Goal: Information Seeking & Learning: Learn about a topic

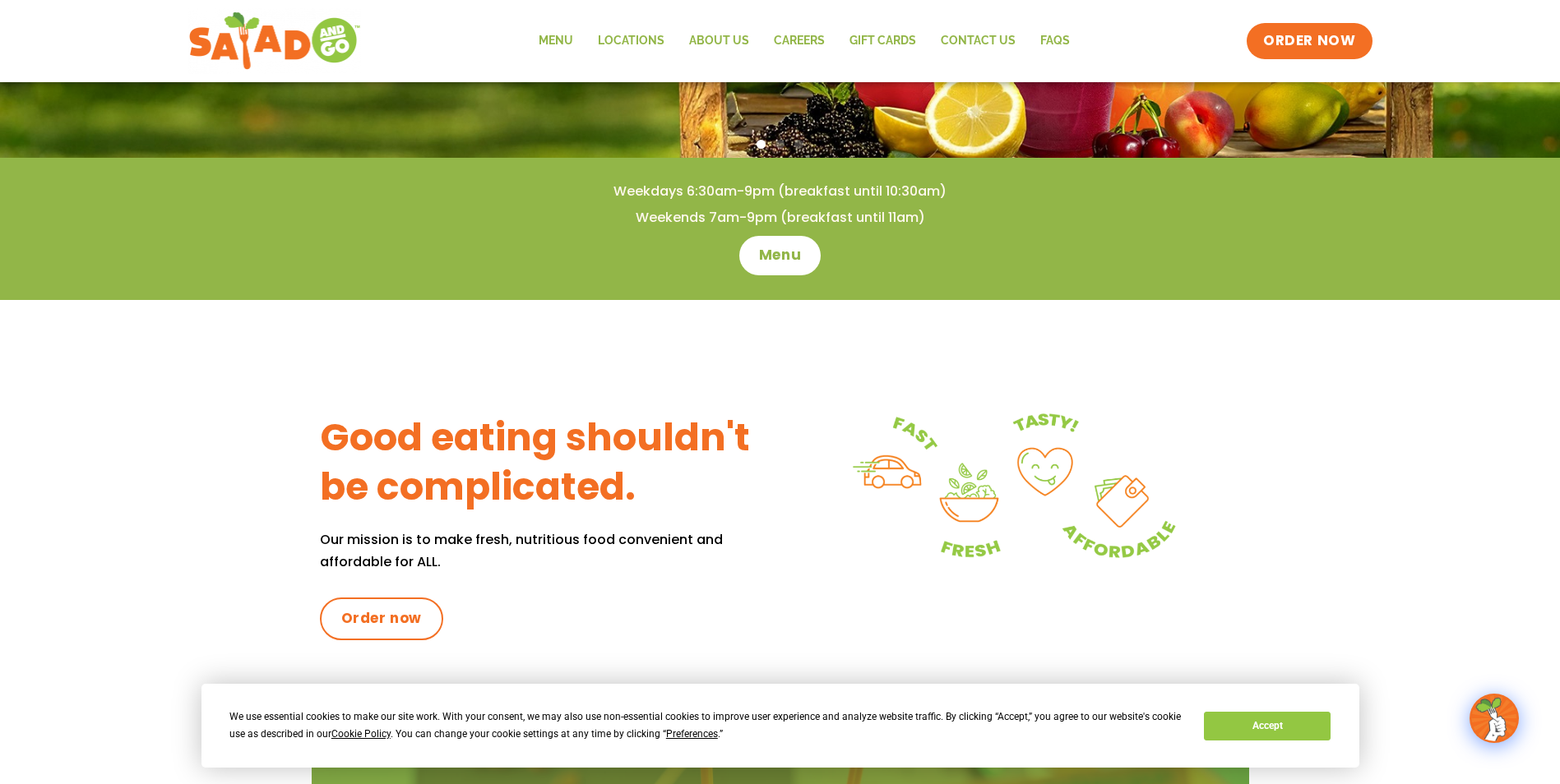
scroll to position [493, 0]
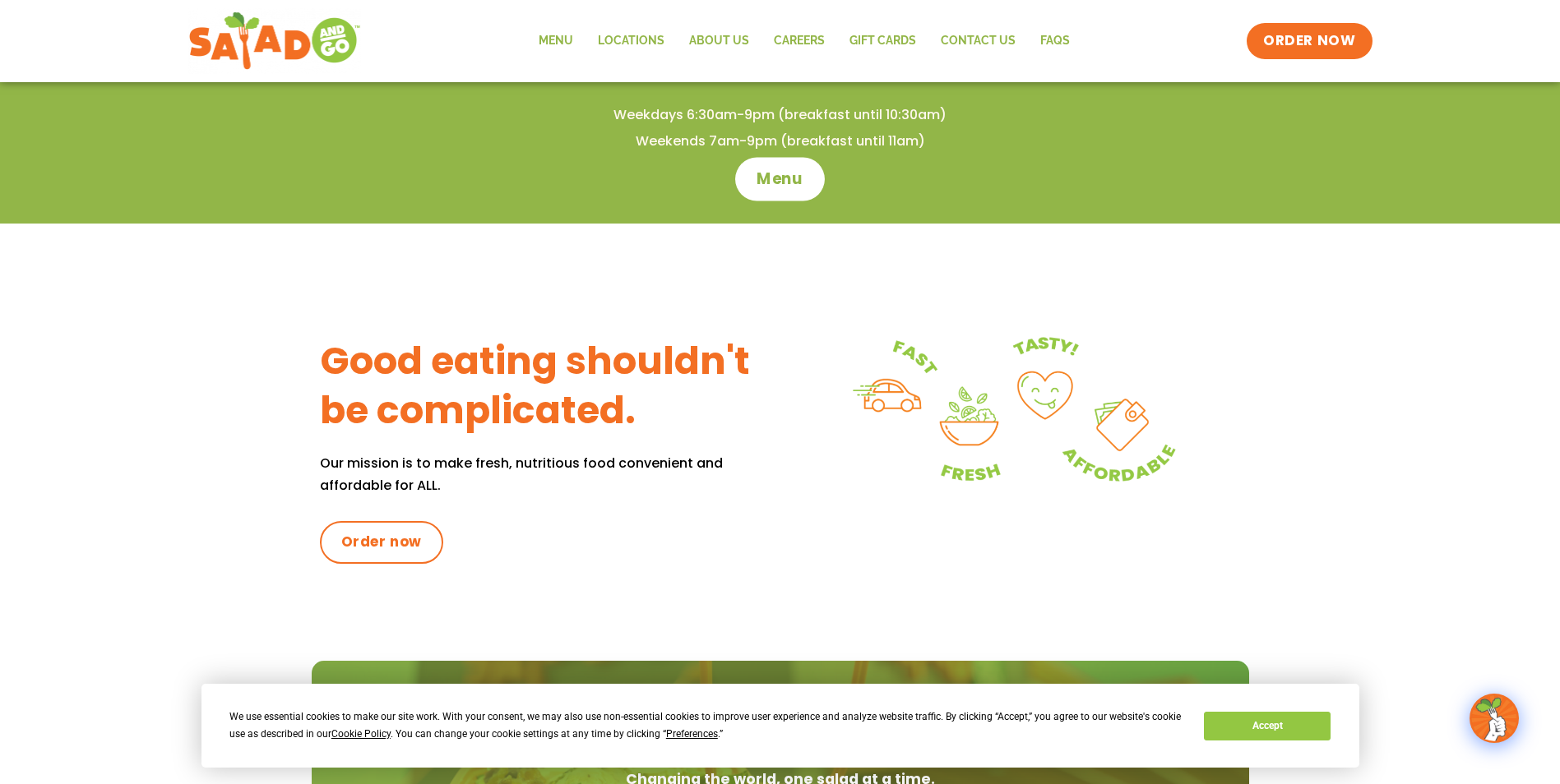
click at [768, 181] on span "Menu" at bounding box center [780, 179] width 47 height 21
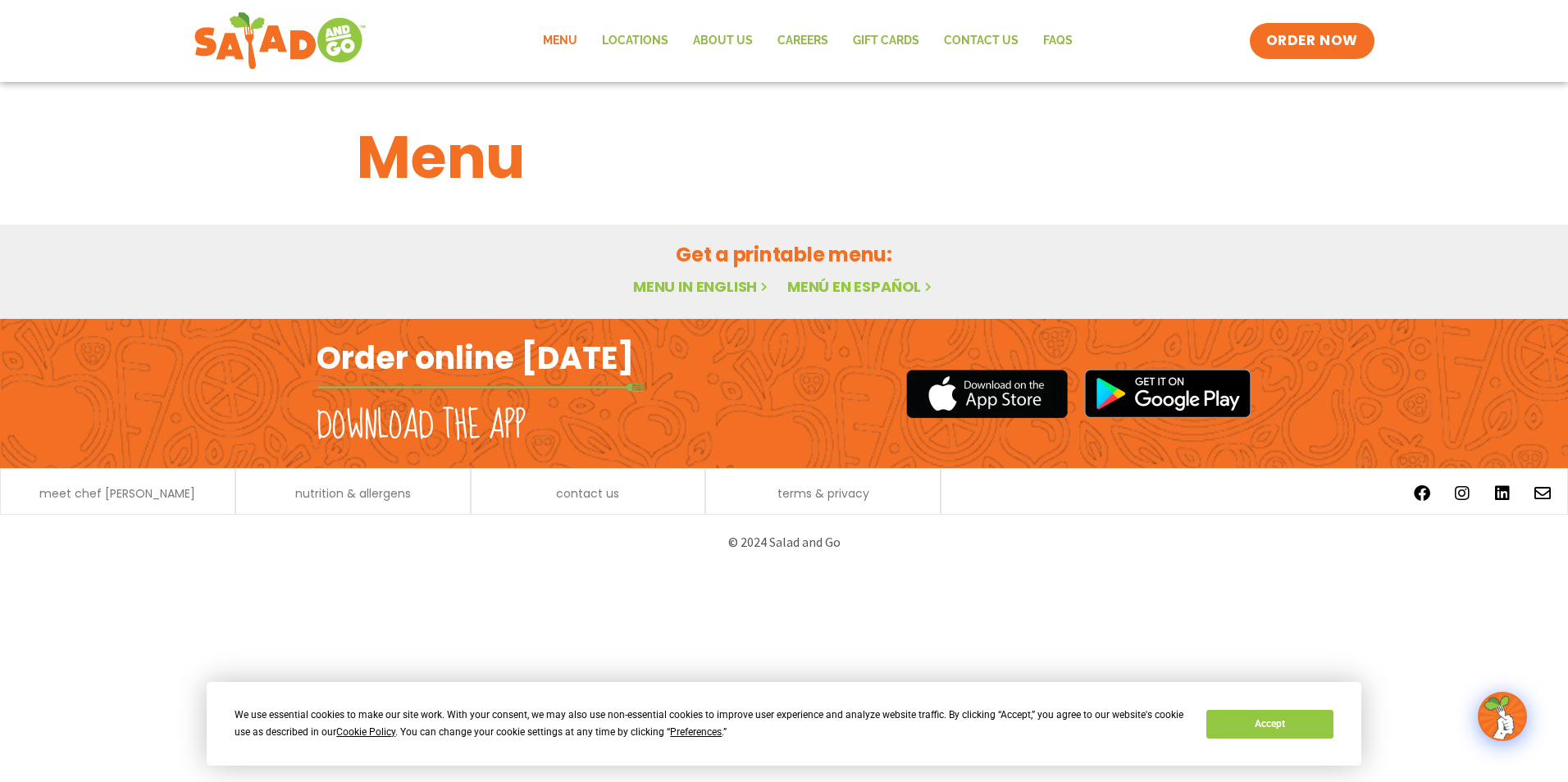
click at [660, 280] on link "Menu in English" at bounding box center [702, 287] width 138 height 21
click at [1222, 721] on button "Accept" at bounding box center [1269, 724] width 126 height 29
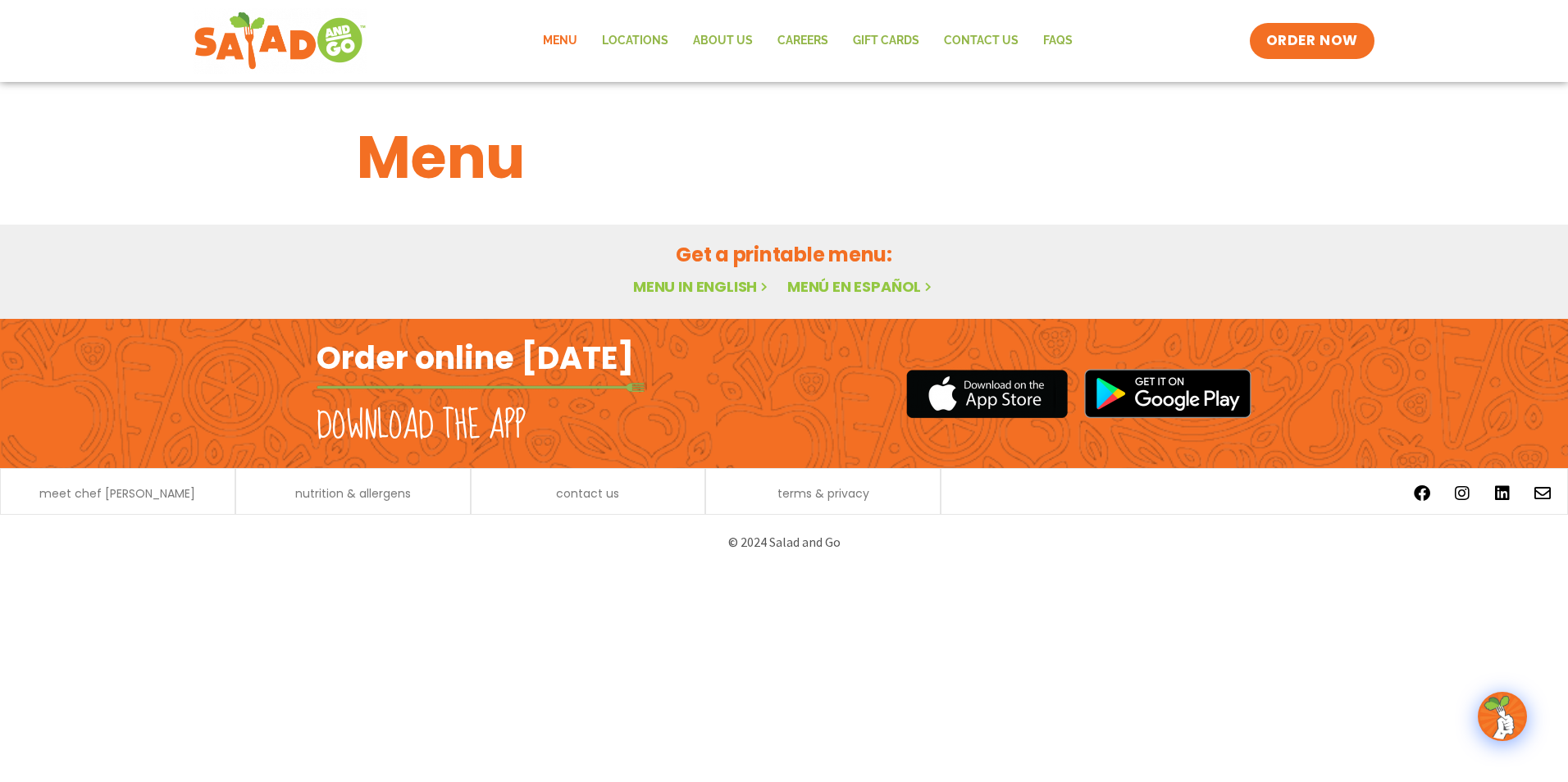
click at [716, 287] on link "Menu in English" at bounding box center [702, 287] width 138 height 21
click at [145, 495] on span "meet chef [PERSON_NAME]" at bounding box center [117, 493] width 156 height 11
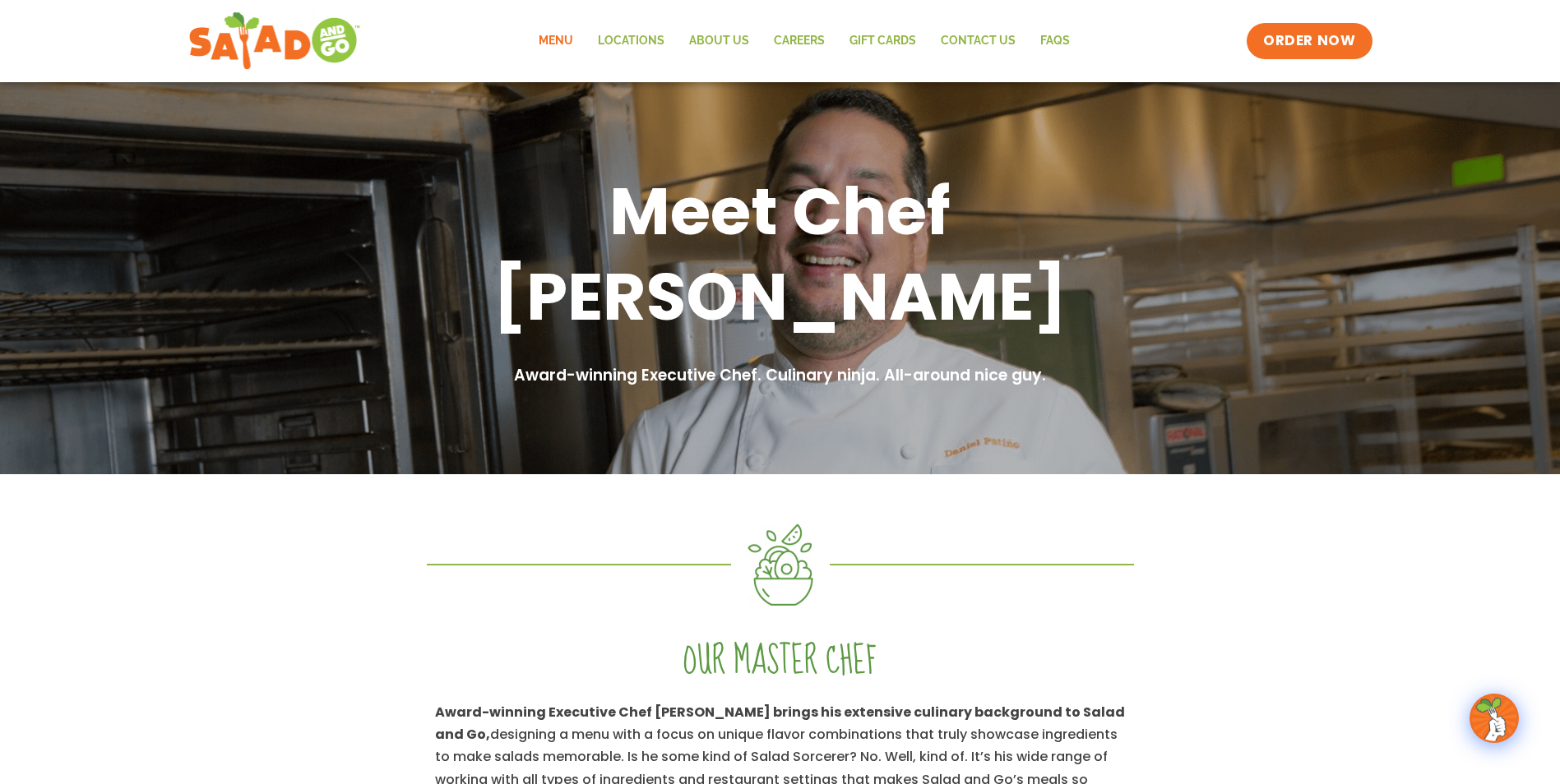
click at [568, 42] on link "Menu" at bounding box center [556, 40] width 59 height 38
